Goal: Transaction & Acquisition: Purchase product/service

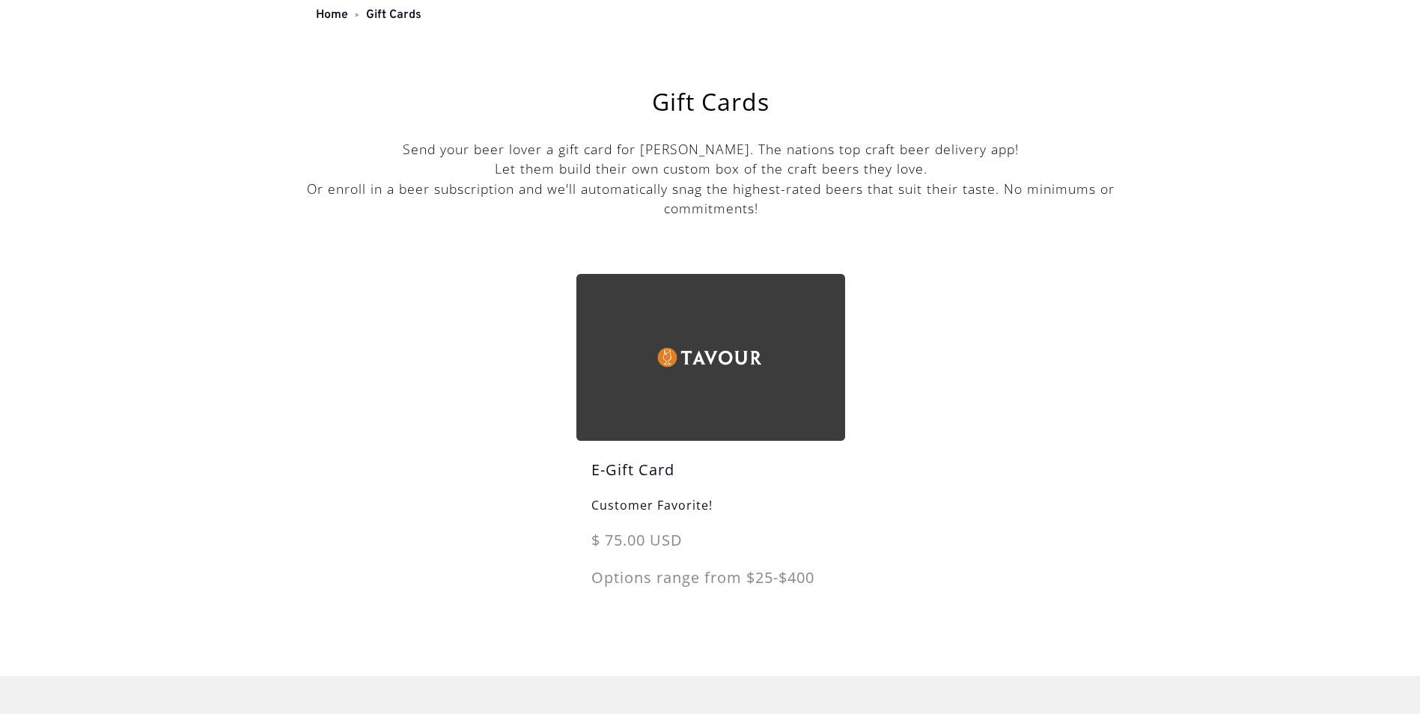
scroll to position [75, 0]
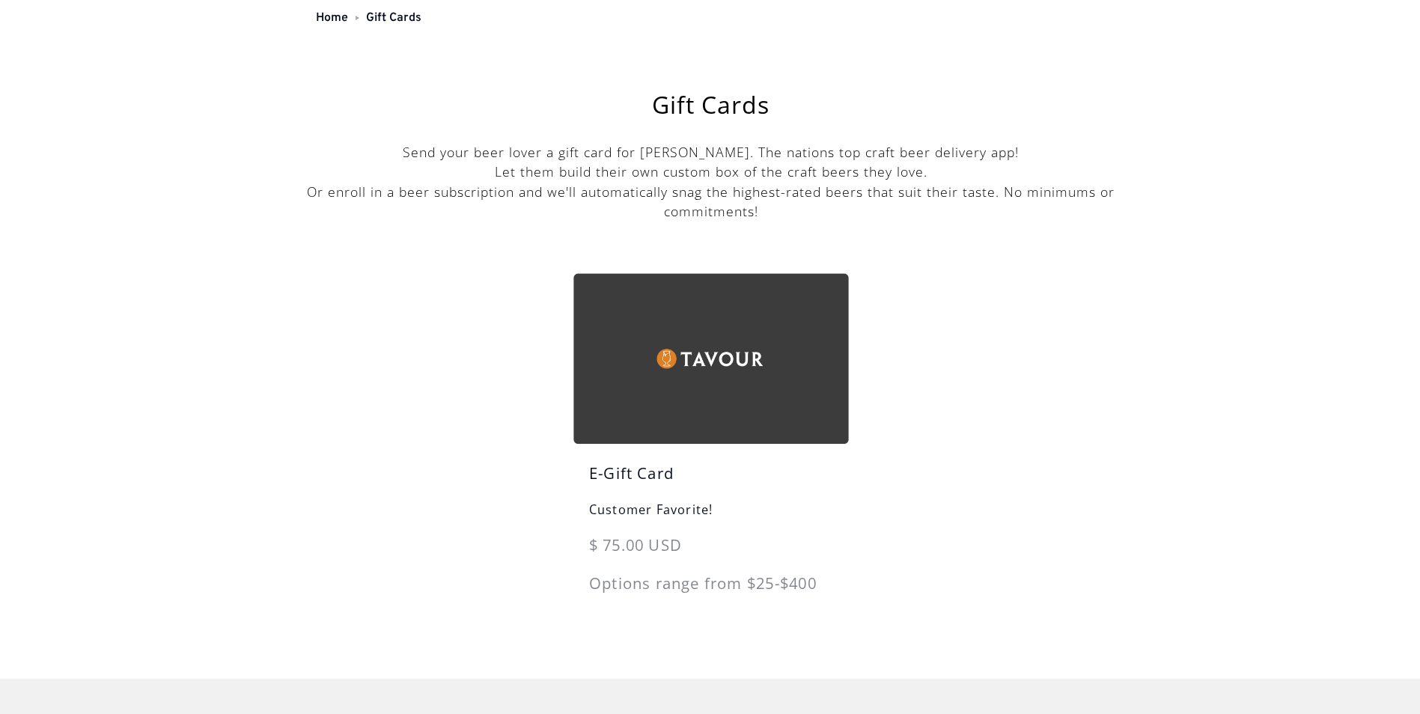
click at [648, 544] on div "$ 75.00 USD" at bounding box center [711, 553] width 275 height 38
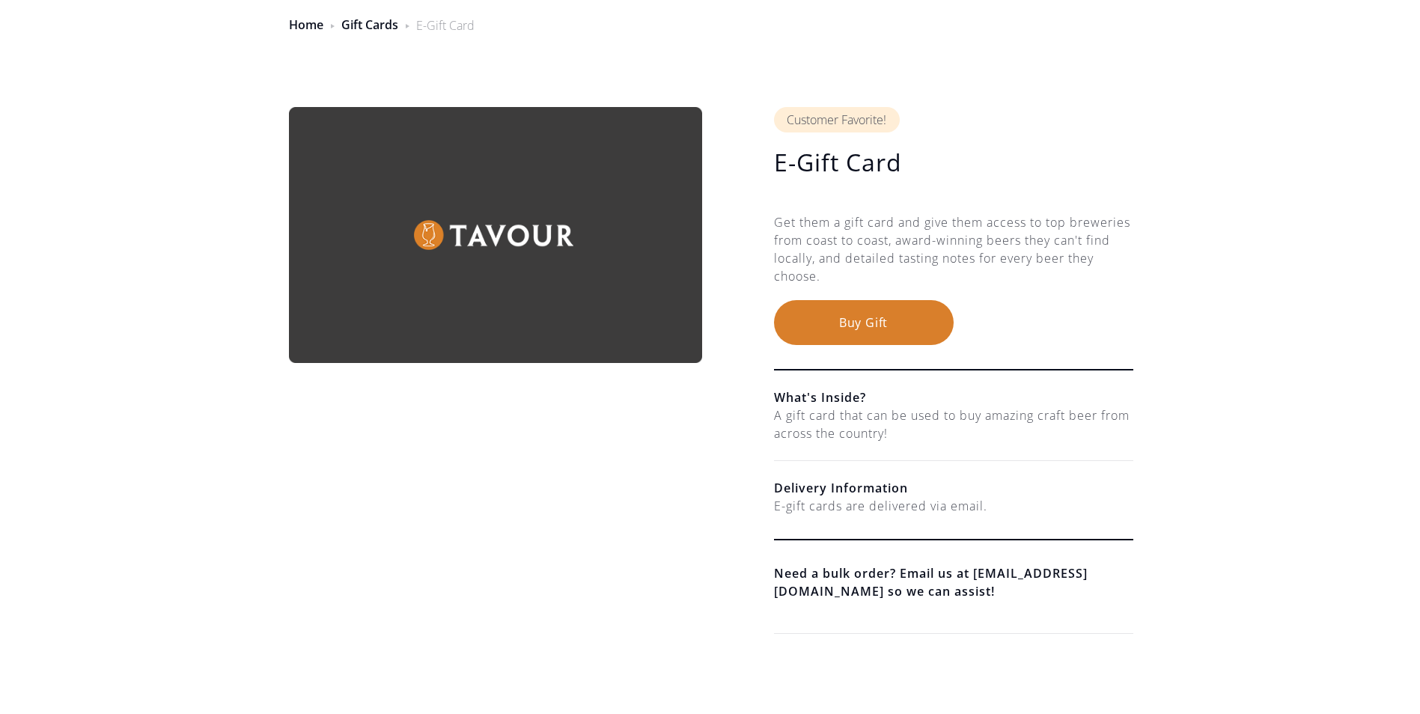
scroll to position [150, 0]
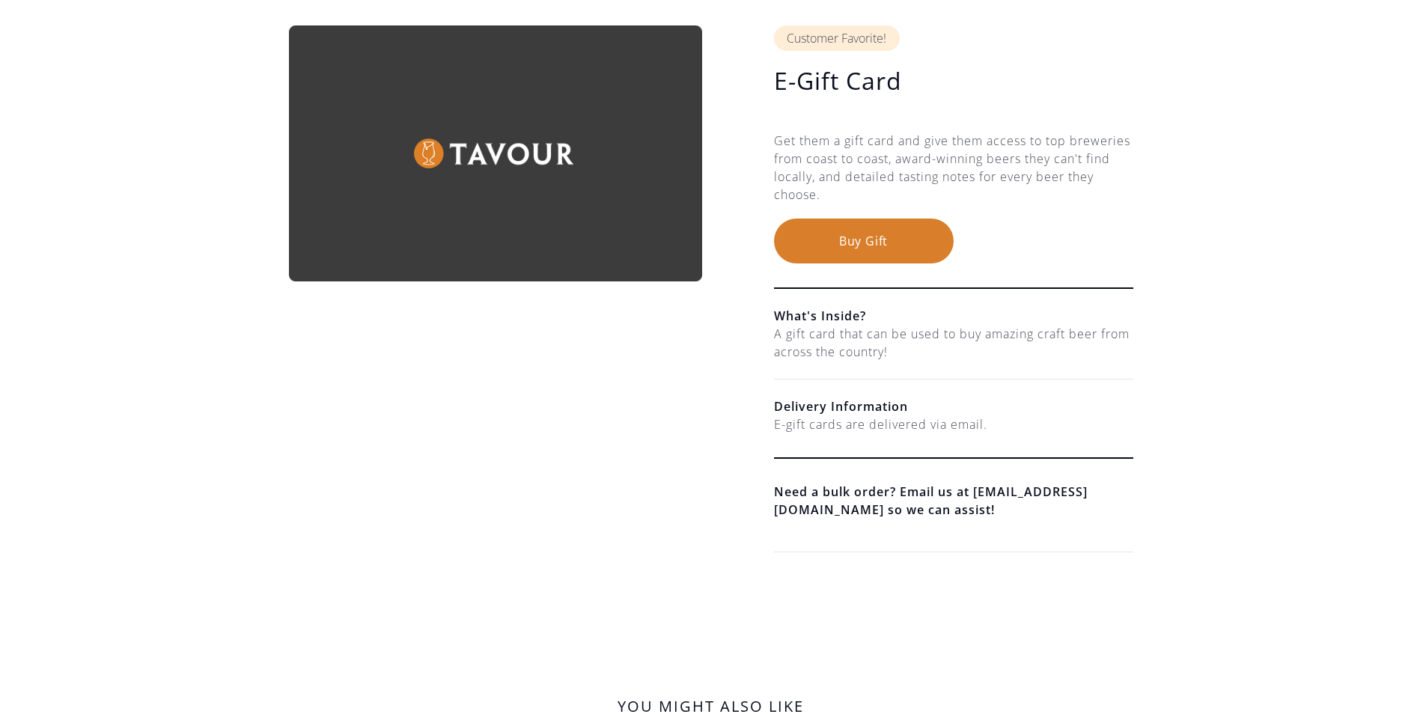
click at [906, 431] on div "E-gift cards are delivered via email." at bounding box center [953, 425] width 359 height 18
click at [894, 235] on button "Buy Gift" at bounding box center [864, 241] width 180 height 45
click at [878, 239] on button "Buy Gift" at bounding box center [864, 241] width 180 height 45
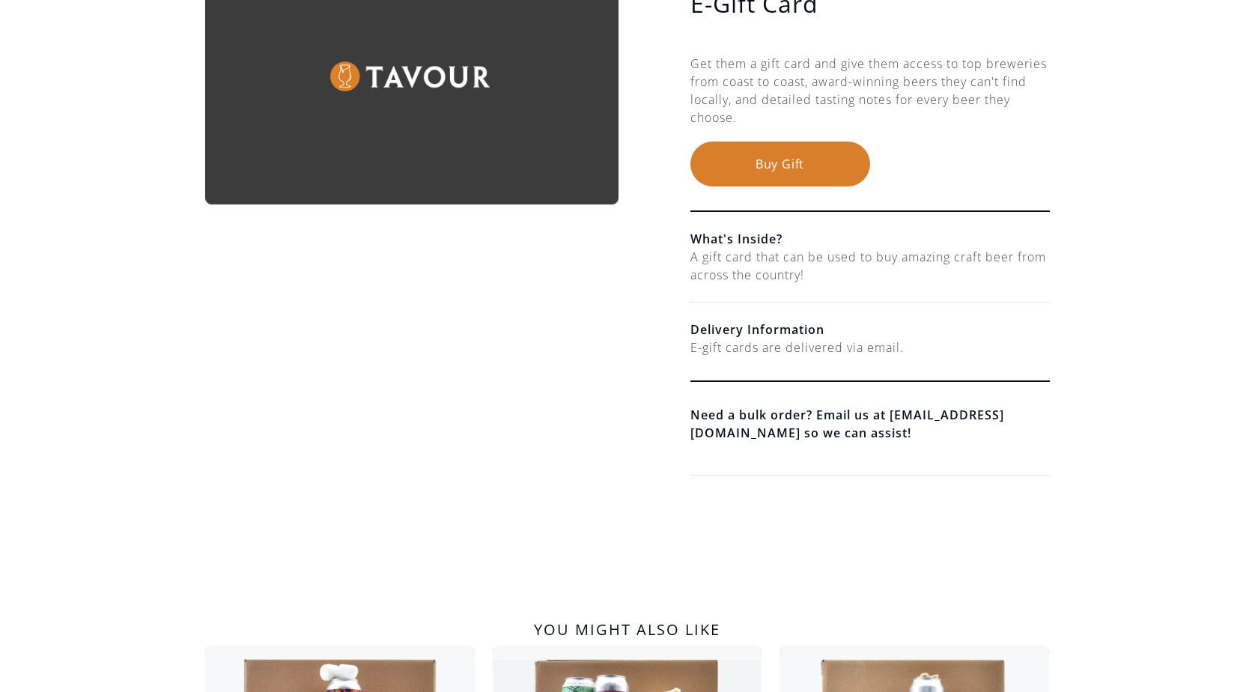
scroll to position [0, 0]
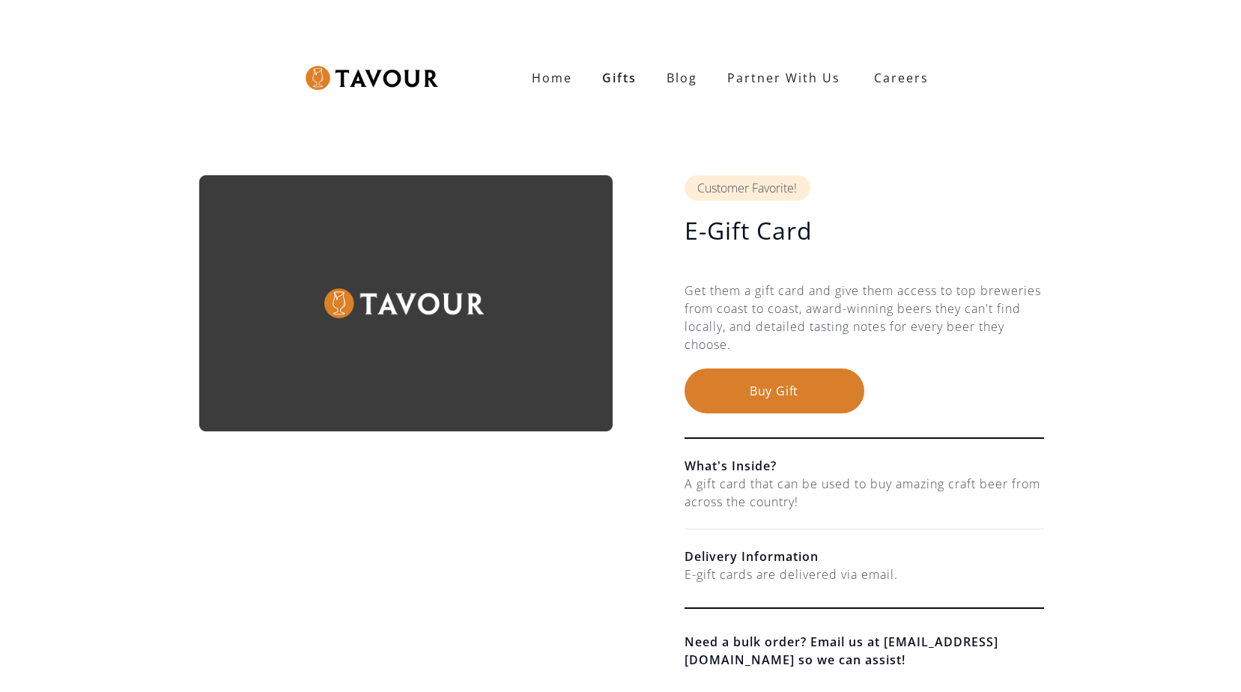
click at [800, 380] on button "Buy Gift" at bounding box center [774, 390] width 180 height 45
